Goal: Transaction & Acquisition: Purchase product/service

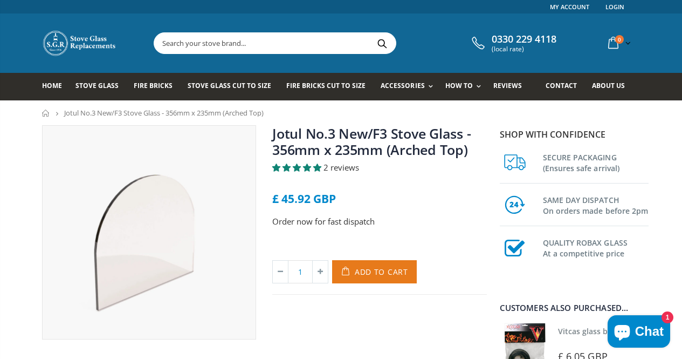
click at [390, 269] on span "Add to Cart" at bounding box center [381, 272] width 53 height 10
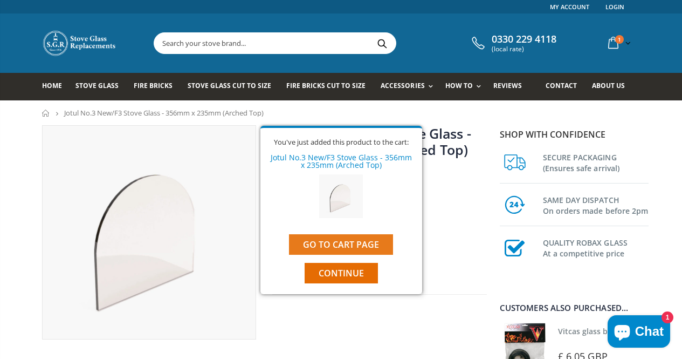
click at [352, 243] on link "Go to cart page" at bounding box center [341, 244] width 104 height 21
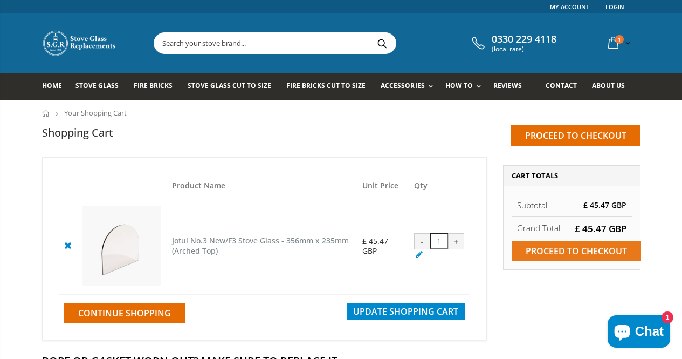
click at [568, 250] on input "Proceed to checkout" at bounding box center [576, 251] width 129 height 21
